Goal: Information Seeking & Learning: Find specific fact

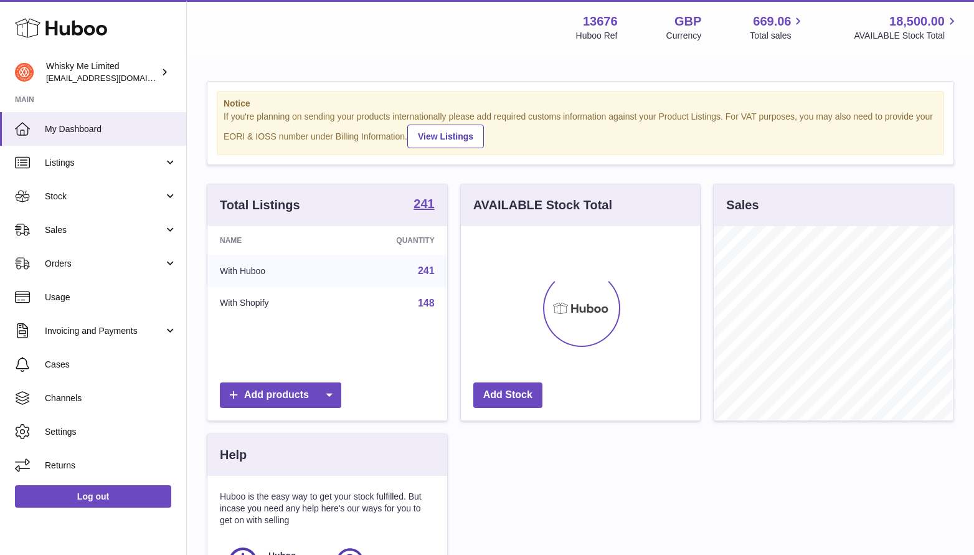
scroll to position [194, 240]
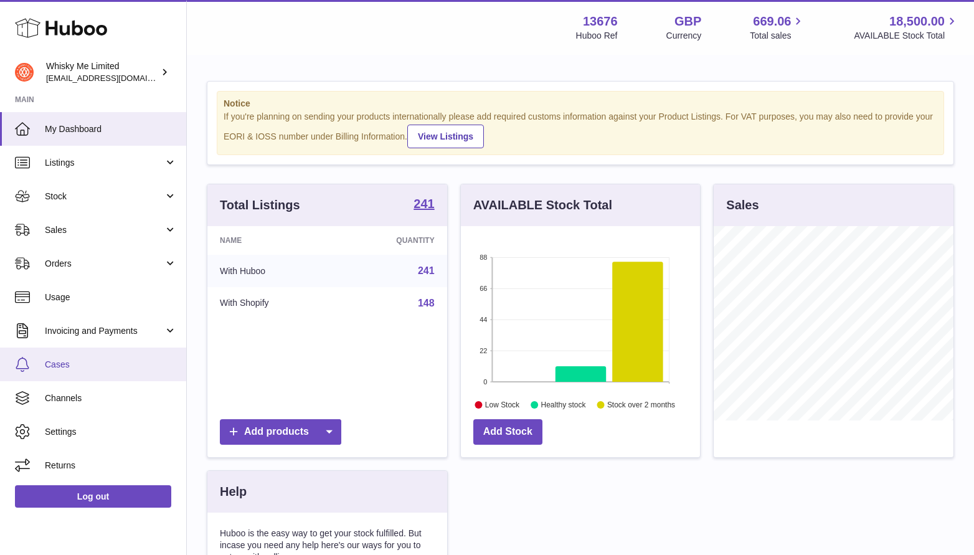
click at [90, 351] on link "Cases" at bounding box center [93, 365] width 186 height 34
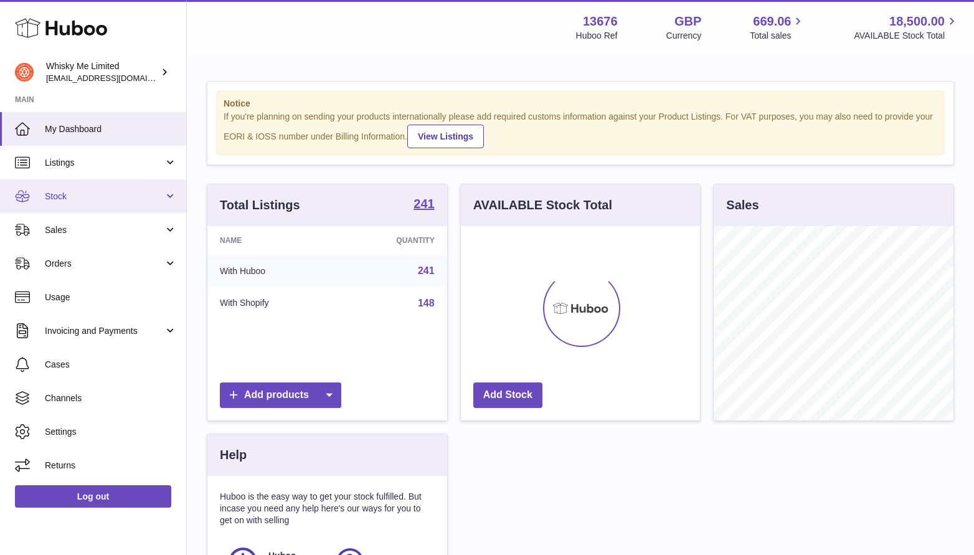
scroll to position [194, 240]
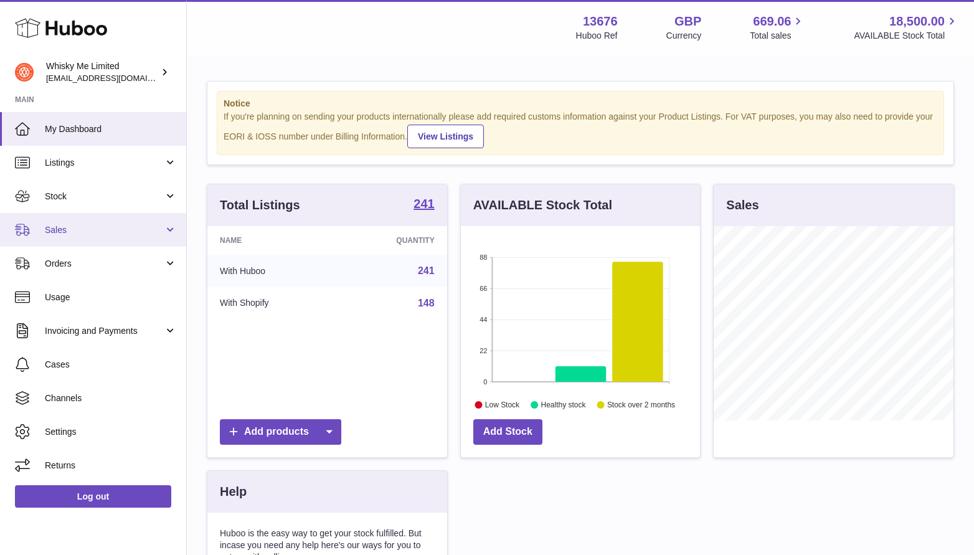
click at [117, 233] on span "Sales" at bounding box center [104, 230] width 119 height 12
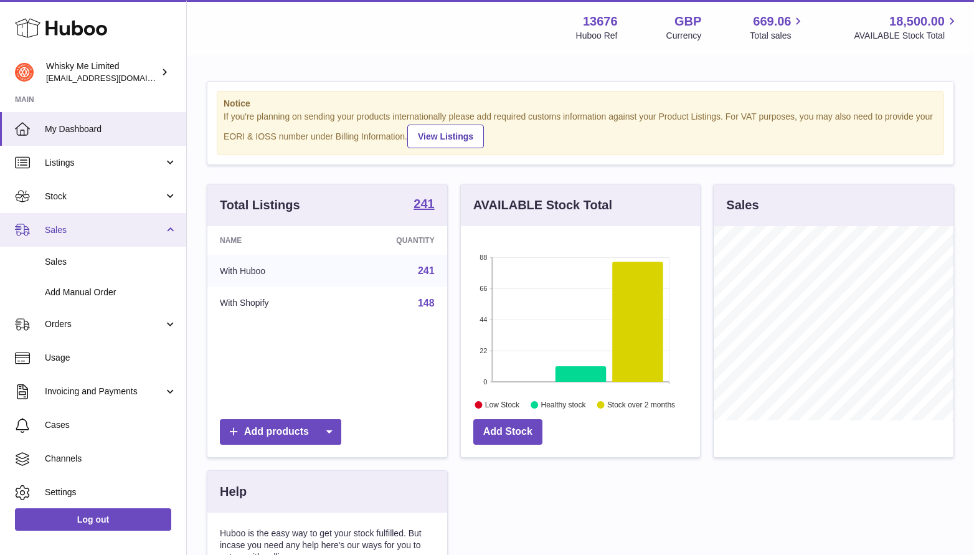
click at [117, 233] on span "Sales" at bounding box center [104, 230] width 119 height 12
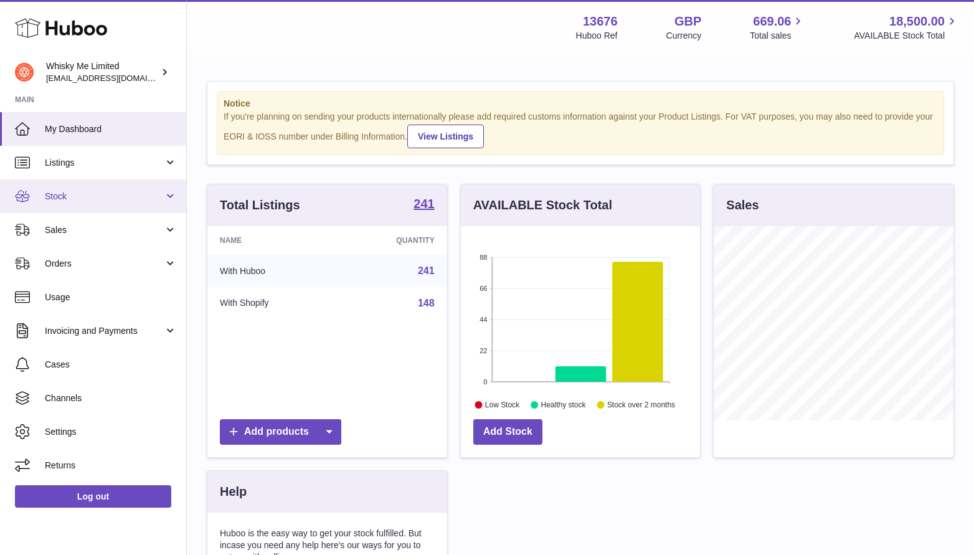
click at [106, 209] on link "Stock" at bounding box center [93, 196] width 186 height 34
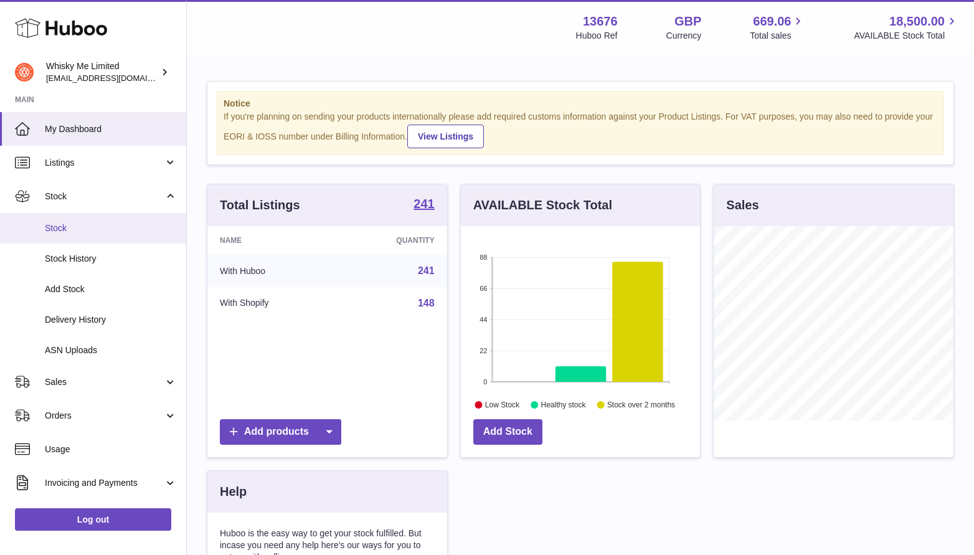
click at [107, 227] on span "Stock" at bounding box center [111, 228] width 132 height 12
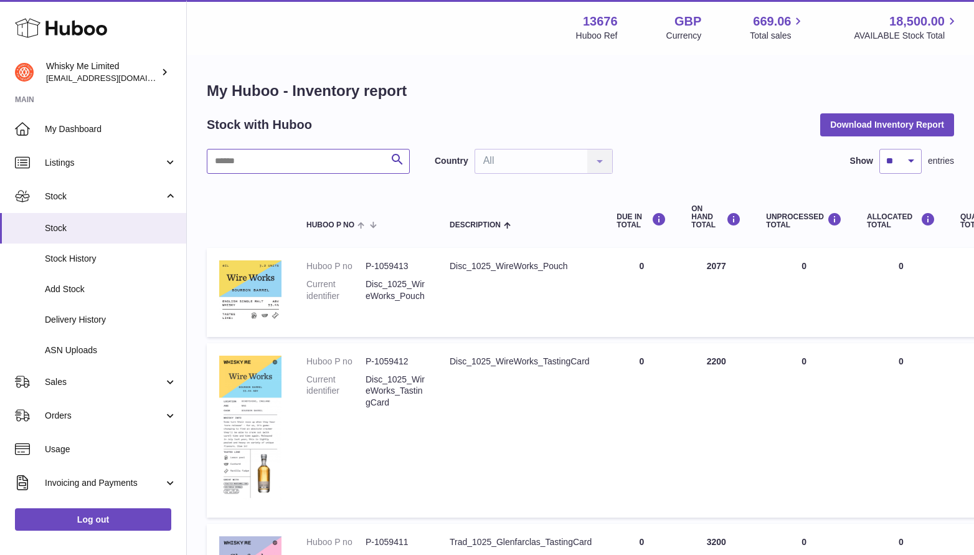
click at [353, 149] on input "text" at bounding box center [308, 161] width 203 height 25
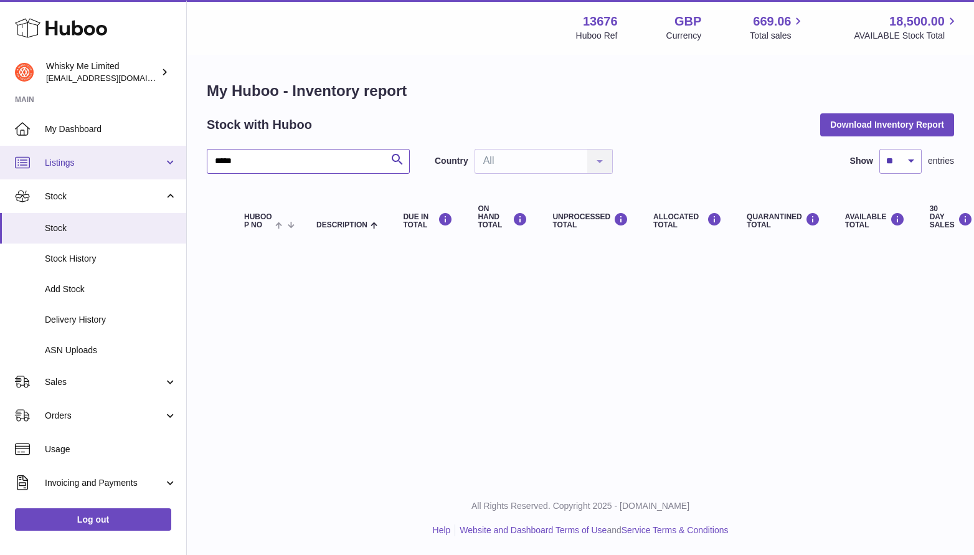
drag, startPoint x: 288, startPoint y: 165, endPoint x: 139, endPoint y: 165, distance: 148.9
click at [139, 165] on div "Huboo Whisky Me Limited orders@whiskyshop.com Main My Dashboard Listings Not wi…" at bounding box center [487, 277] width 974 height 555
type input "********"
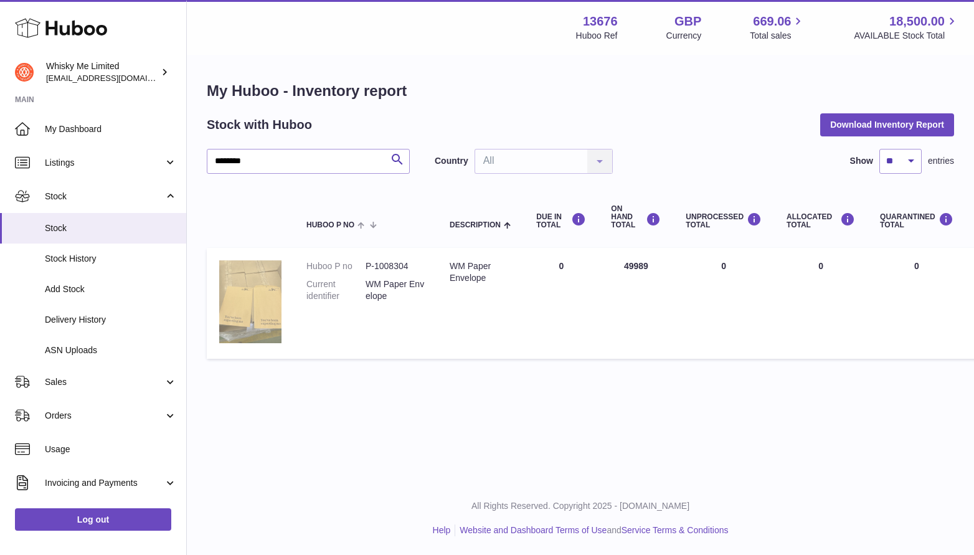
click at [254, 314] on img at bounding box center [250, 301] width 62 height 83
